Goal: Check status: Check status

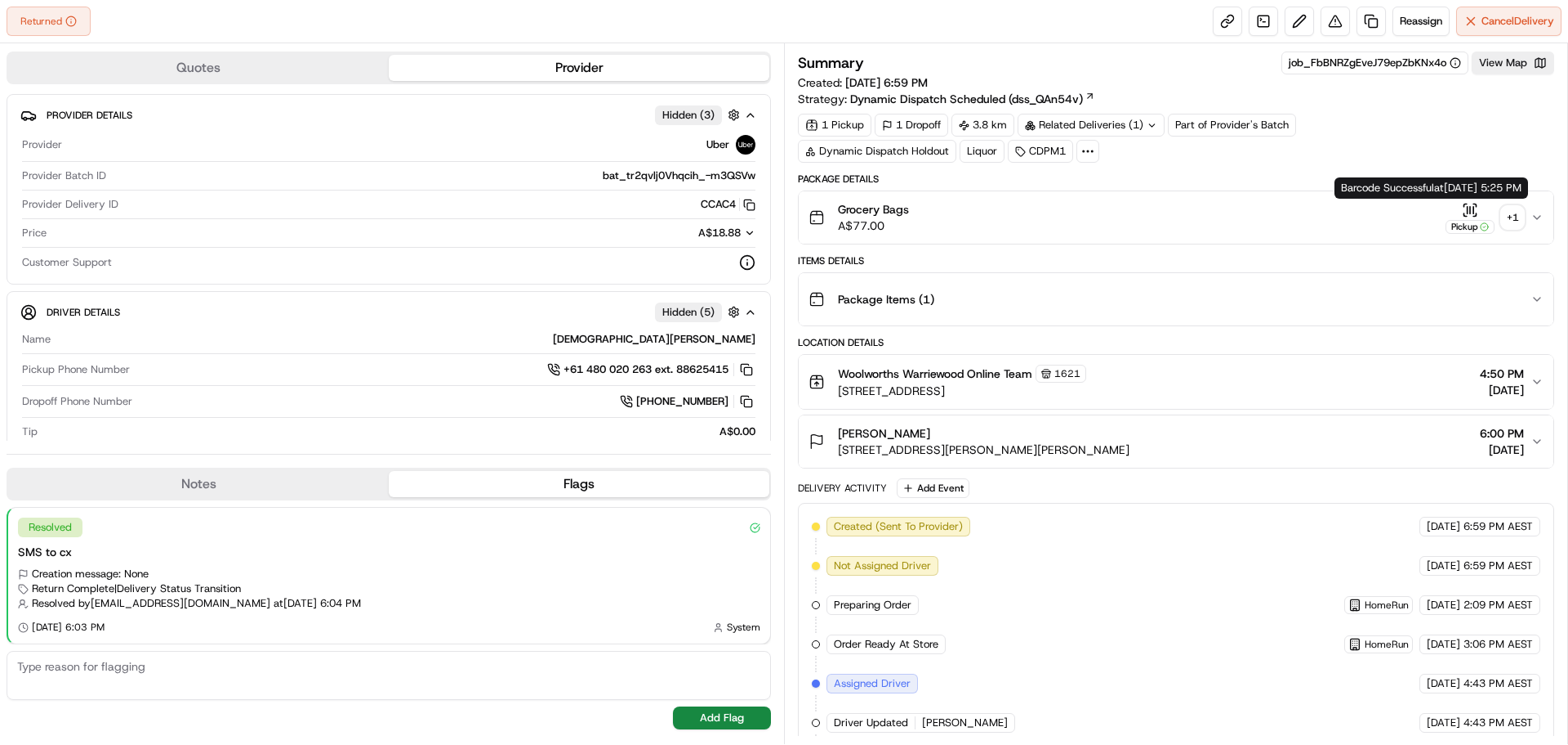
click at [1505, 221] on div "+ 1" at bounding box center [1513, 218] width 23 height 23
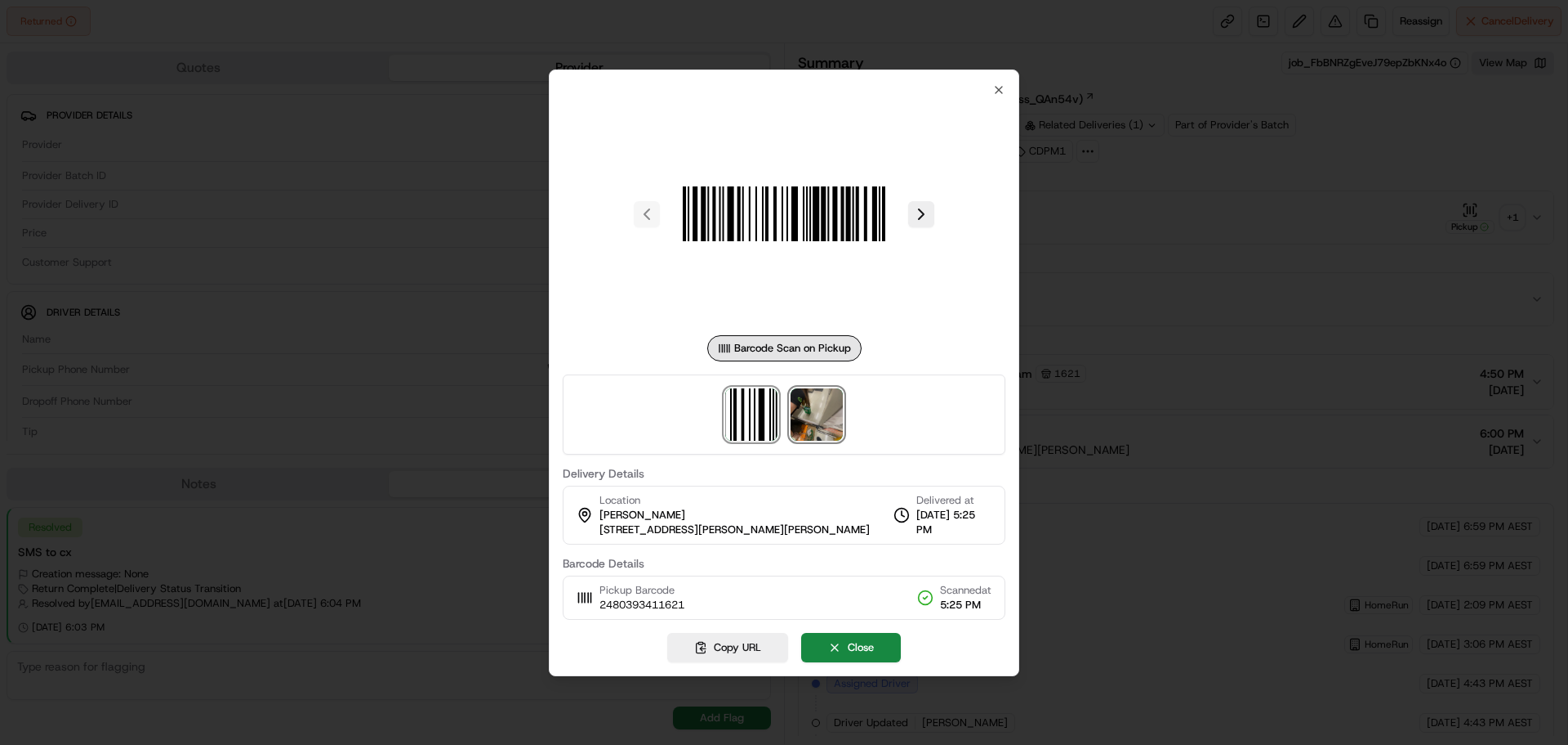
click at [815, 422] on img at bounding box center [817, 414] width 52 height 52
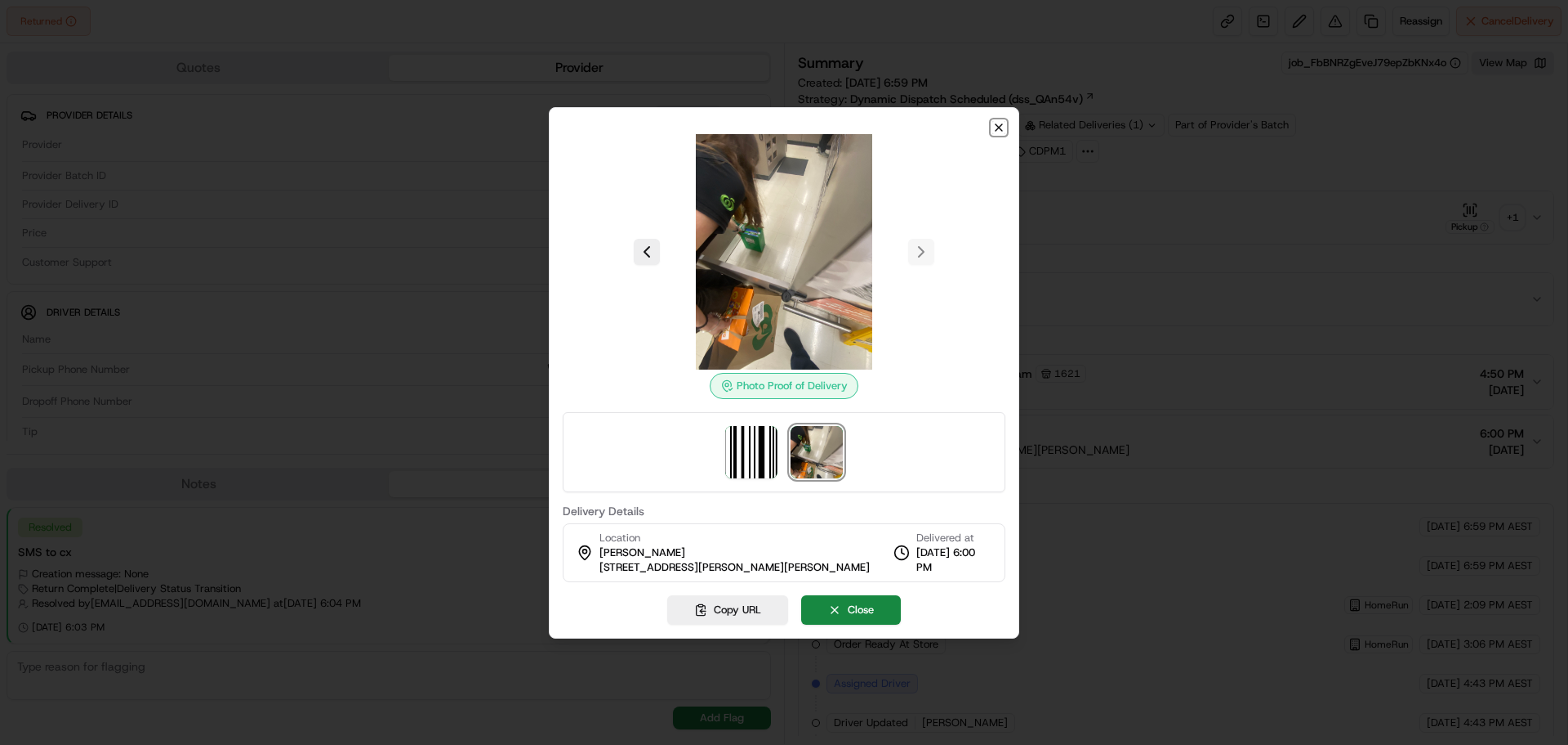
click at [996, 131] on icon "button" at bounding box center [999, 127] width 13 height 13
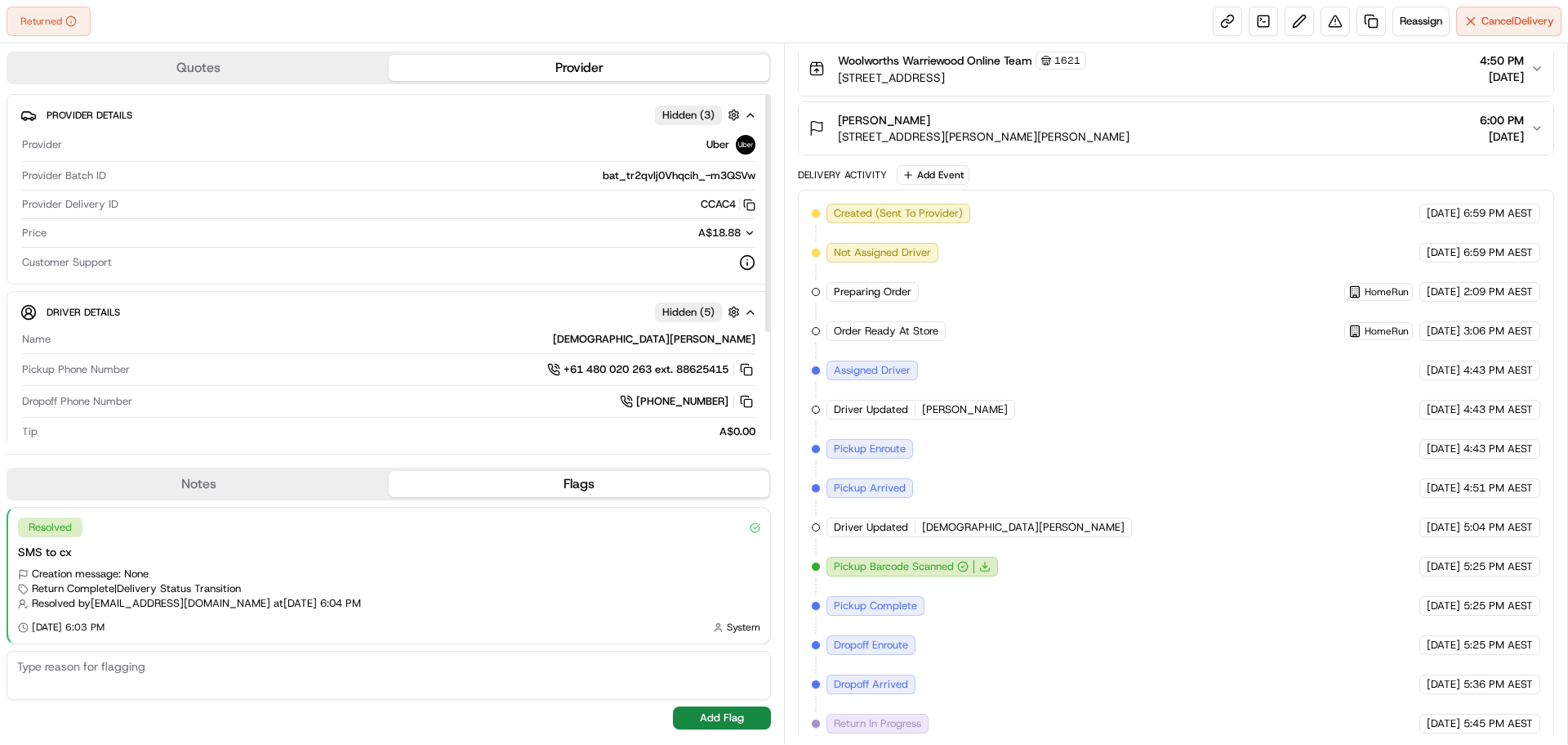
scroll to position [403, 0]
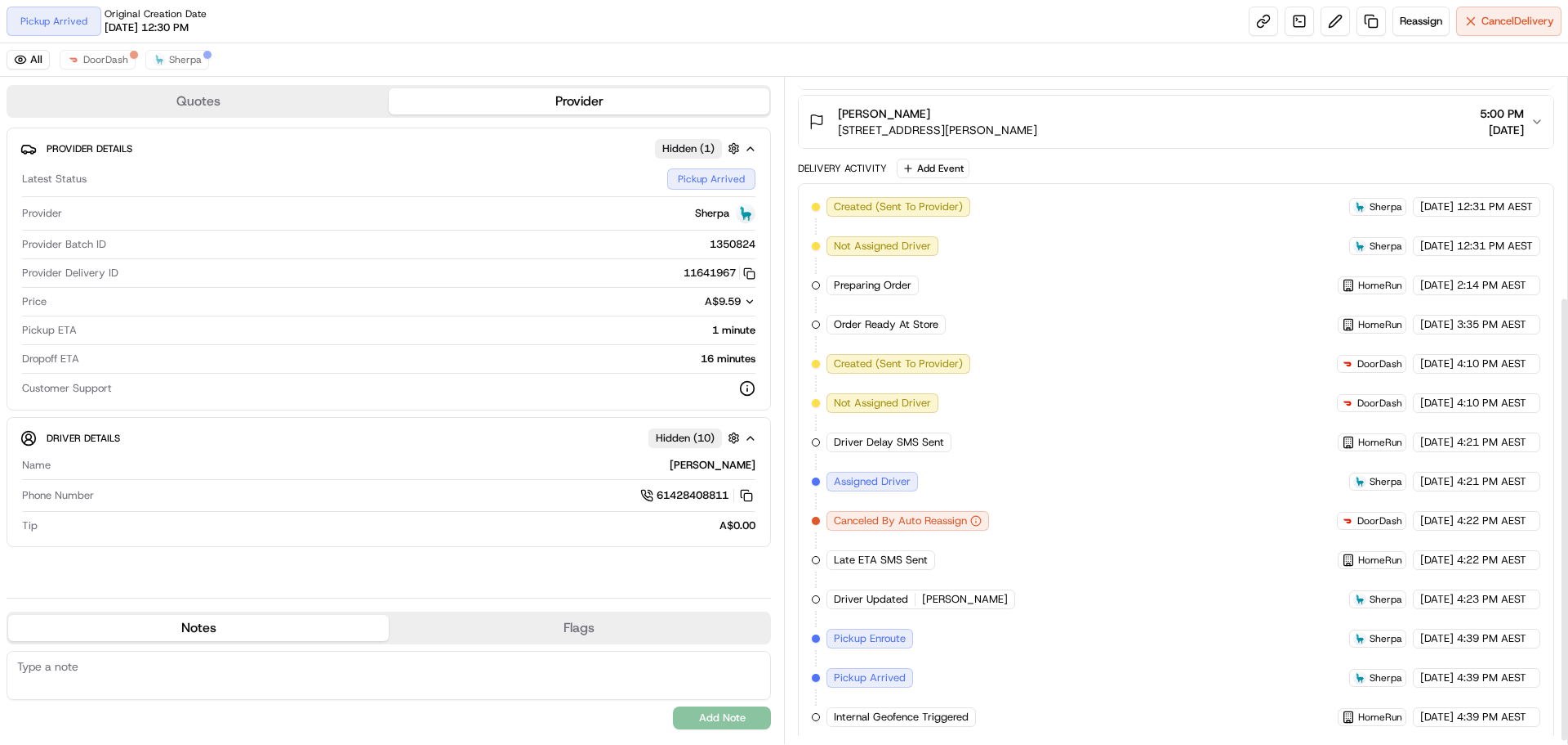
scroll to position [332, 0]
